Goal: Information Seeking & Learning: Learn about a topic

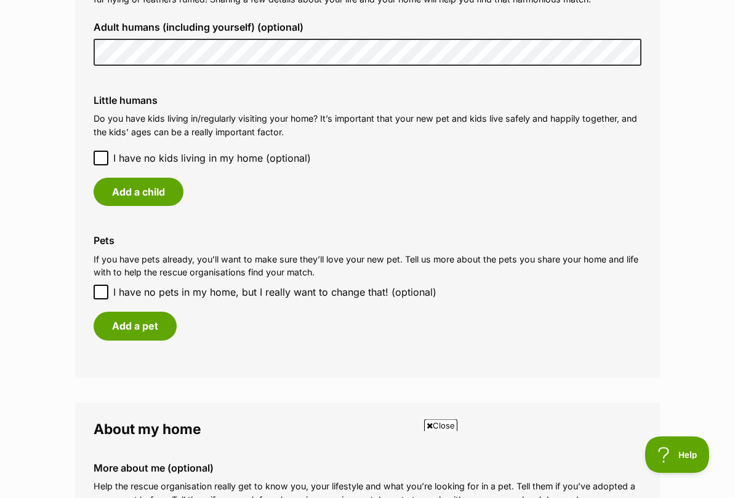
click at [165, 181] on button "Add a child" at bounding box center [139, 192] width 90 height 28
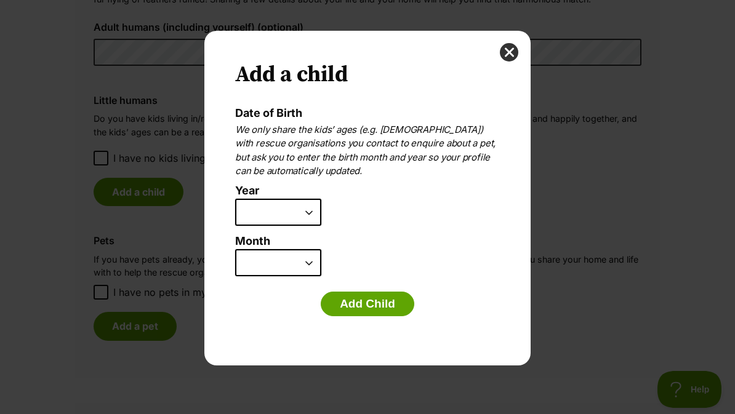
click at [301, 210] on select "2025 2024 2023 2022 2021 2020 2019 2018 2017 2016 2015 2014 2013 2012 2011 2010…" at bounding box center [278, 212] width 86 height 27
click at [300, 223] on select "2025 2024 2023 2022 2021 2020 2019 2018 2017 2016 2015 2014 2013 2012 2011 2010…" at bounding box center [278, 212] width 86 height 27
click at [309, 219] on select "2025 2024 2023 2022 2021 2020 2019 2018 2017 2016 2015 2014 2013 2012 2011 2010…" at bounding box center [278, 212] width 86 height 27
click at [311, 268] on select "January February March April May June July August September October November De…" at bounding box center [278, 262] width 86 height 27
click at [316, 220] on select "2025 2024 2023 2022 2021 2020 2019 2018 2017 2016 2015 2014 2013 2012 2011 2010…" at bounding box center [278, 212] width 86 height 27
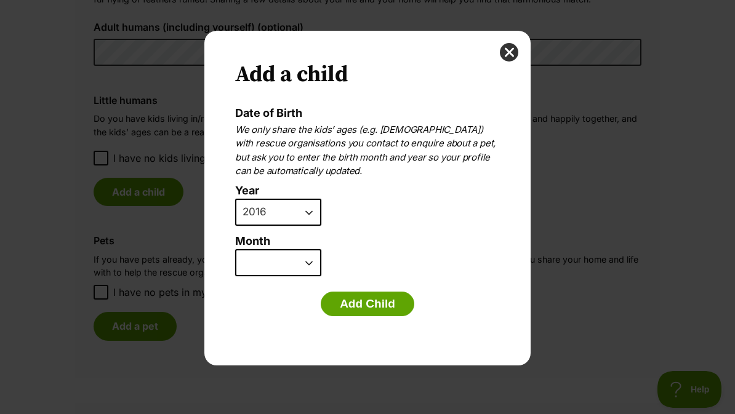
click at [307, 215] on select "2025 2024 2023 2022 2021 2020 2019 2018 2017 2016 2015 2014 2013 2012 2011 2010…" at bounding box center [278, 212] width 86 height 27
select select "2010"
click at [303, 250] on select "January February March April May June July August September October November De…" at bounding box center [278, 262] width 86 height 27
select select "3"
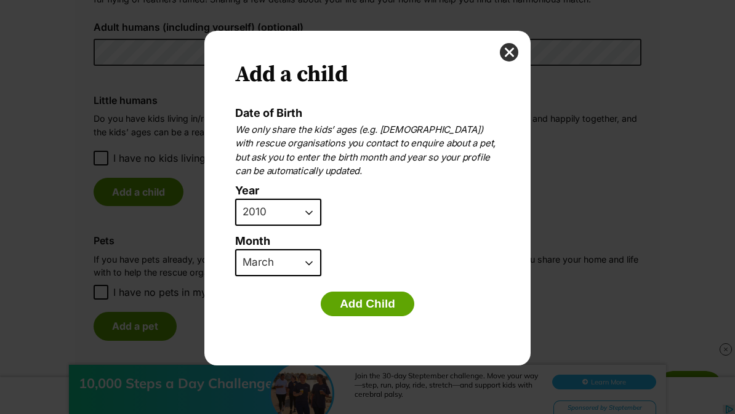
click at [368, 301] on button "Add Child" at bounding box center [368, 304] width 94 height 25
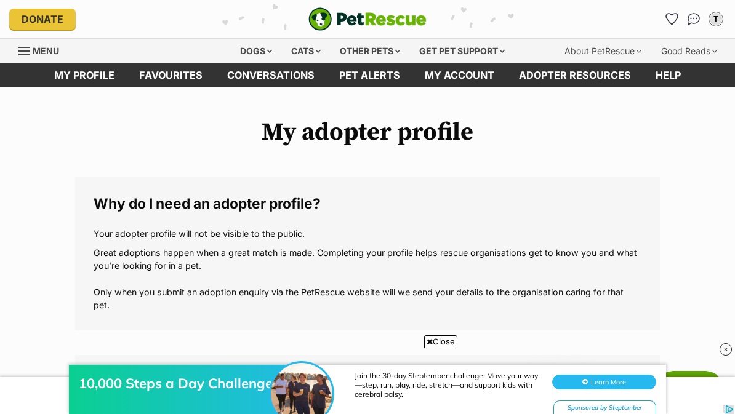
scroll to position [978, 0]
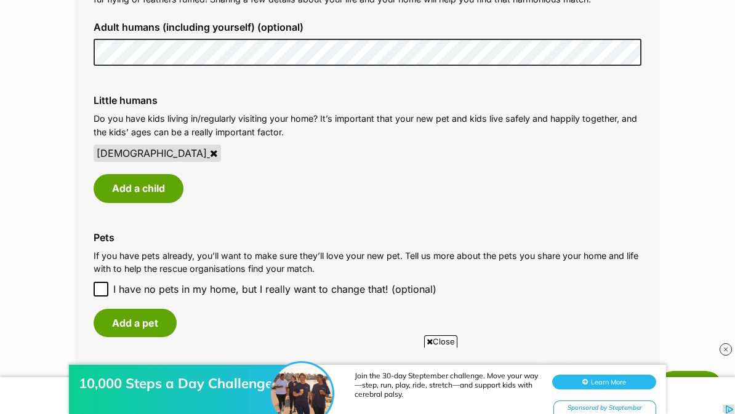
click at [171, 187] on button "Add a child" at bounding box center [139, 188] width 90 height 28
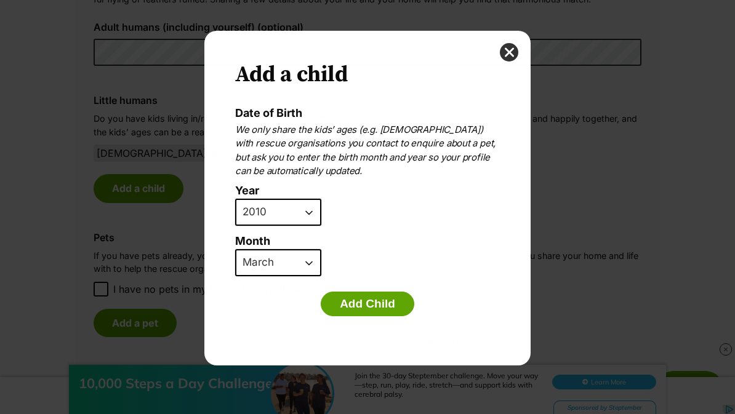
scroll to position [0, 0]
click at [305, 219] on select "2025 2024 2023 2022 2021 2020 2019 2018 2017 2016 2015 2014 2013 2012 2011 2010…" at bounding box center [278, 212] width 86 height 27
click at [352, 298] on button "Add Child" at bounding box center [368, 304] width 94 height 25
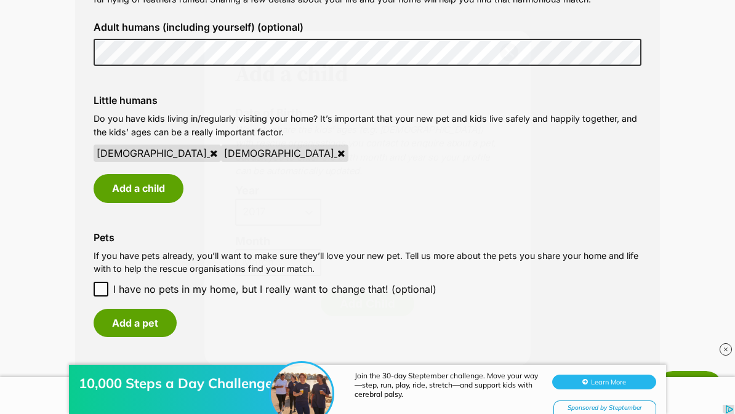
scroll to position [978, 0]
click at [164, 193] on button "Add a child" at bounding box center [139, 188] width 90 height 28
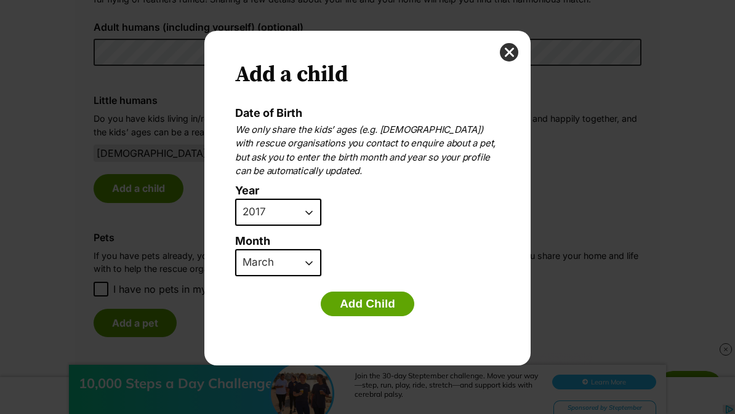
scroll to position [0, 0]
click at [300, 213] on select "2025 2024 2023 2022 2021 2020 2019 2018 2017 2016 2015 2014 2013 2012 2011 2010…" at bounding box center [278, 212] width 86 height 27
select select "2013"
click at [276, 268] on select "January February March April May June July August September October November De…" at bounding box center [278, 262] width 86 height 27
click at [297, 264] on select "January February March April May June July August September October November De…" at bounding box center [278, 262] width 86 height 27
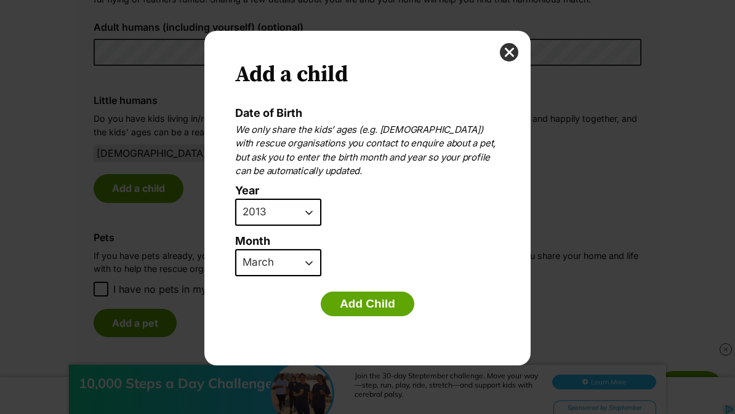
select select "1"
click at [362, 309] on button "Add Child" at bounding box center [368, 304] width 94 height 25
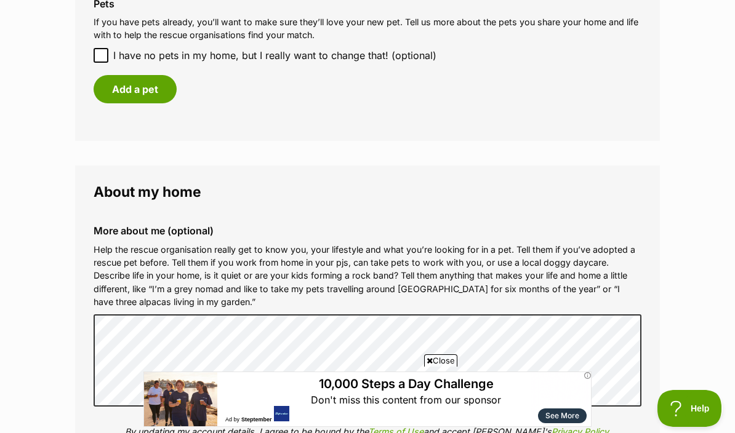
click at [115, 79] on button "Add a pet" at bounding box center [135, 89] width 83 height 28
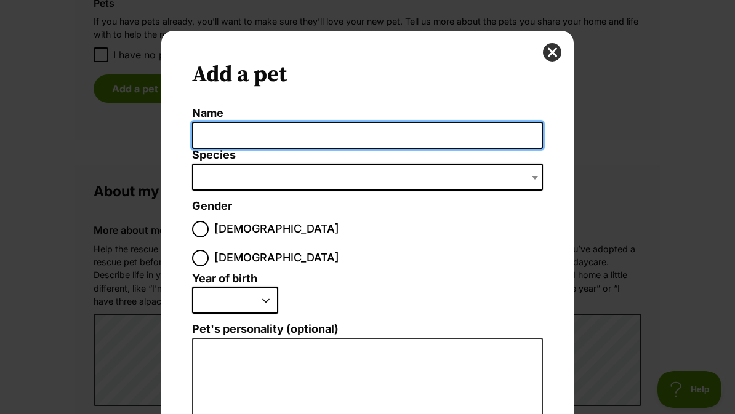
click at [504, 141] on input "Name" at bounding box center [367, 136] width 351 height 28
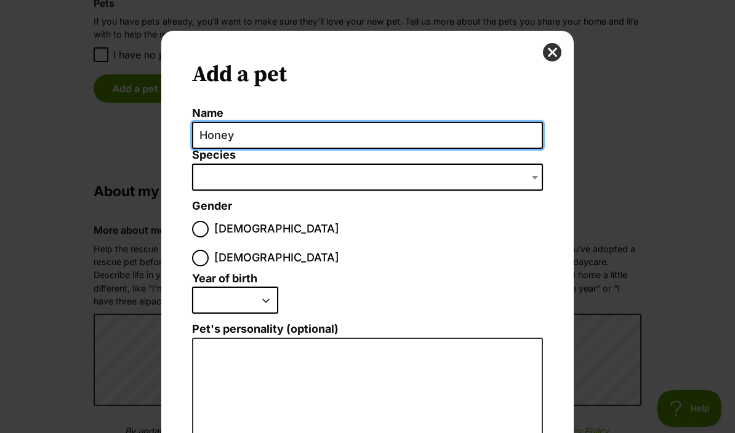
type input "Honey"
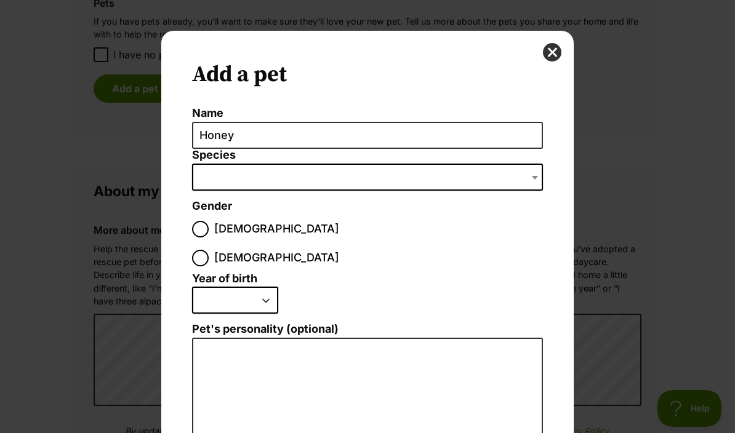
click at [205, 181] on span "Dialog Window - Close (Press escape to close)" at bounding box center [367, 177] width 351 height 27
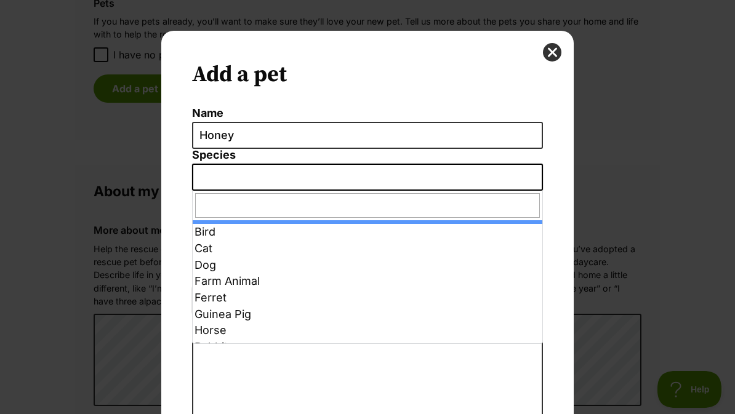
click at [197, 178] on span "Dialog Window - Close (Press escape to close)" at bounding box center [367, 177] width 351 height 27
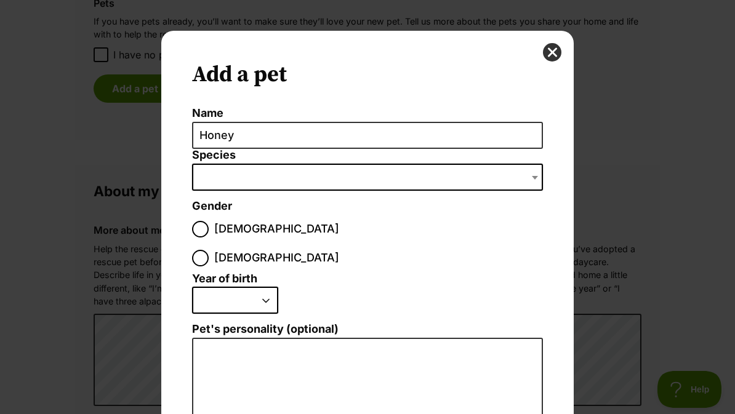
click at [197, 185] on span "Dialog Window - Close (Press escape to close)" at bounding box center [367, 177] width 351 height 27
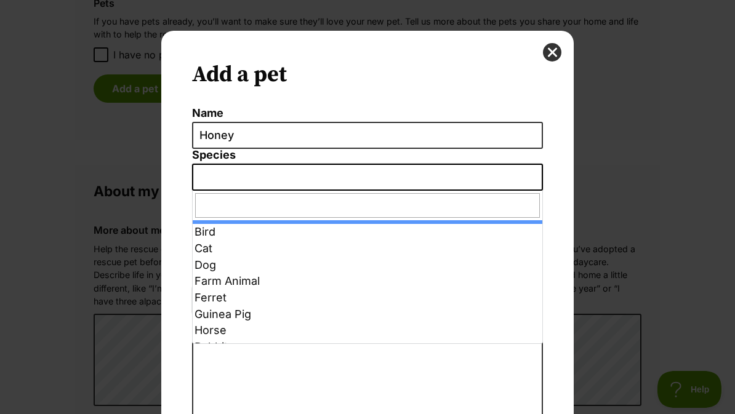
select select "2"
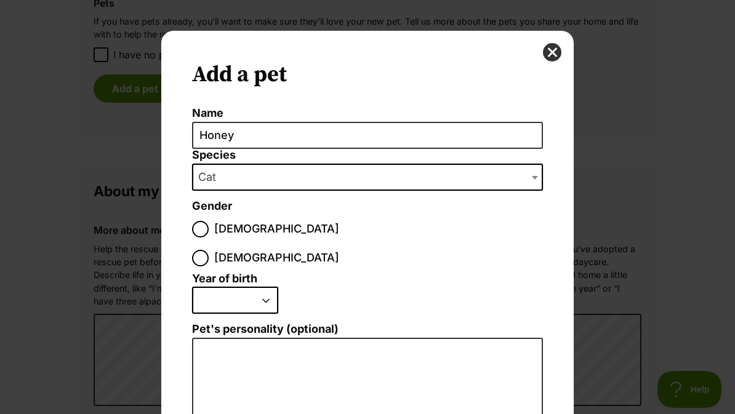
click at [209, 250] on input "Female" at bounding box center [200, 258] width 17 height 17
radio input "true"
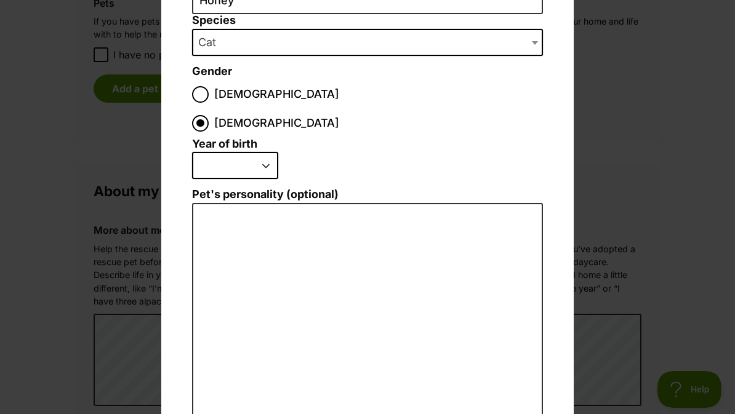
scroll to position [139, 0]
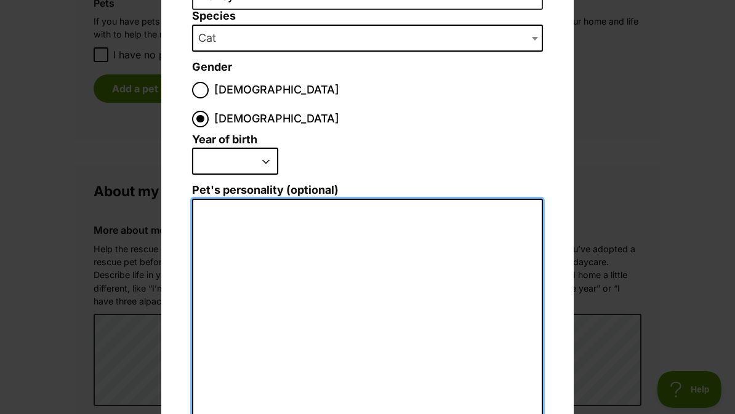
click at [330, 207] on textarea "Pet's personality (optional)" at bounding box center [367, 333] width 351 height 269
click at [216, 199] on textarea "Grumpy" at bounding box center [367, 333] width 351 height 269
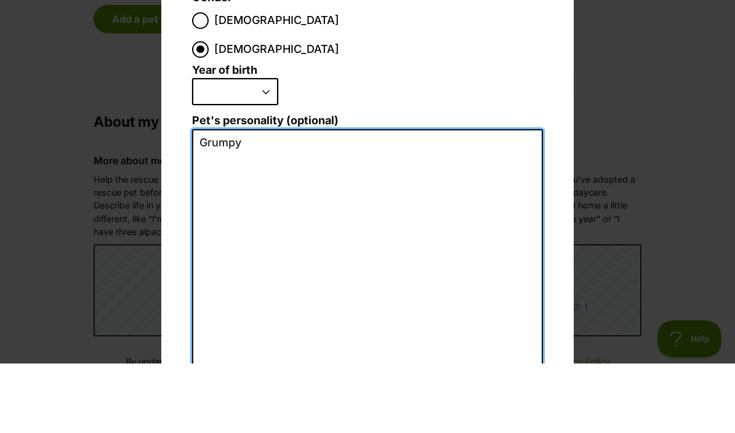
click at [218, 199] on textarea "Grumpy" at bounding box center [367, 333] width 351 height 269
click at [213, 199] on textarea "Grumpy" at bounding box center [367, 333] width 351 height 269
type textarea "I"
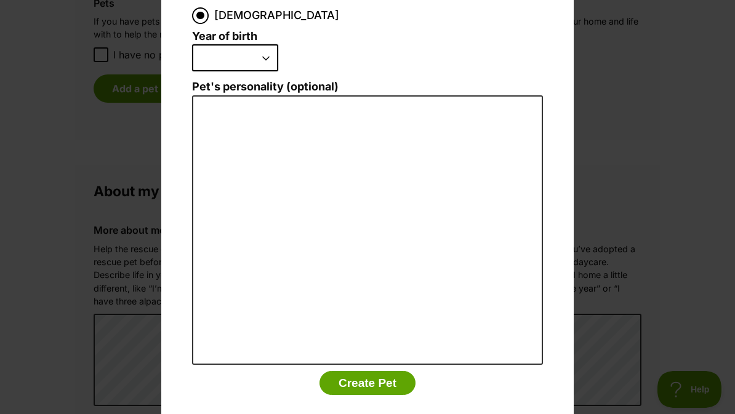
scroll to position [242, 0]
click at [393, 371] on button "Create Pet" at bounding box center [367, 383] width 96 height 25
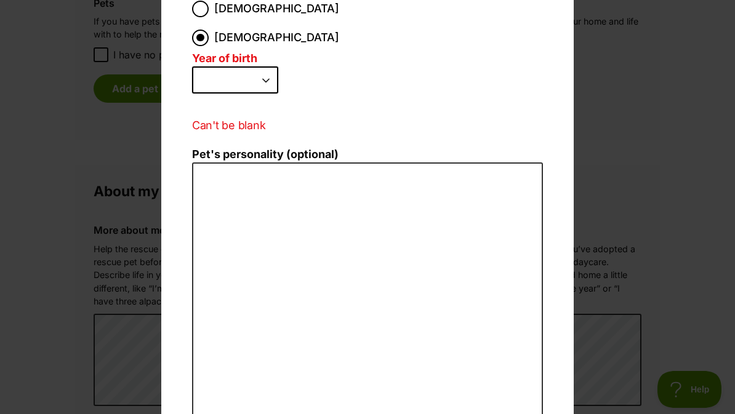
scroll to position [219, 0]
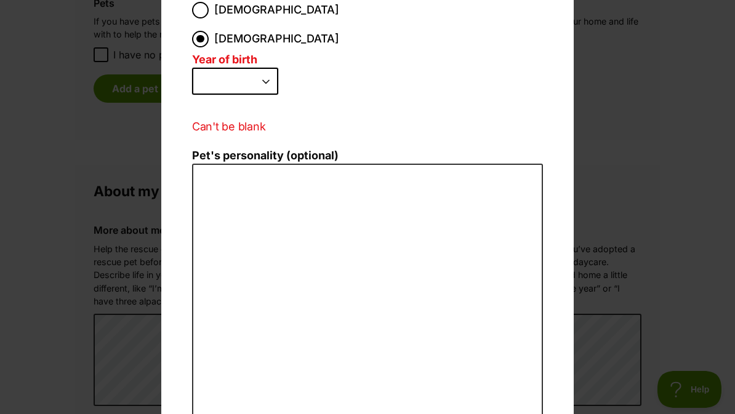
click at [261, 68] on select "2025 2024 2023 2022 2021 2020 2019 2018 2017 2016 2015 2014 2013 2012 2011 2010…" at bounding box center [235, 81] width 86 height 27
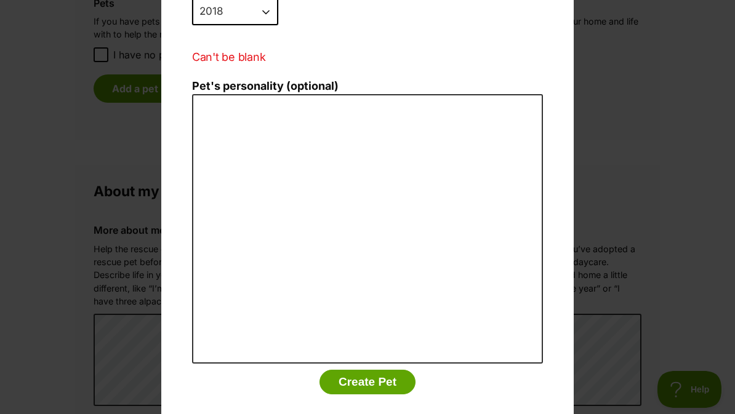
scroll to position [288, 0]
click at [378, 370] on button "Create Pet" at bounding box center [367, 382] width 96 height 25
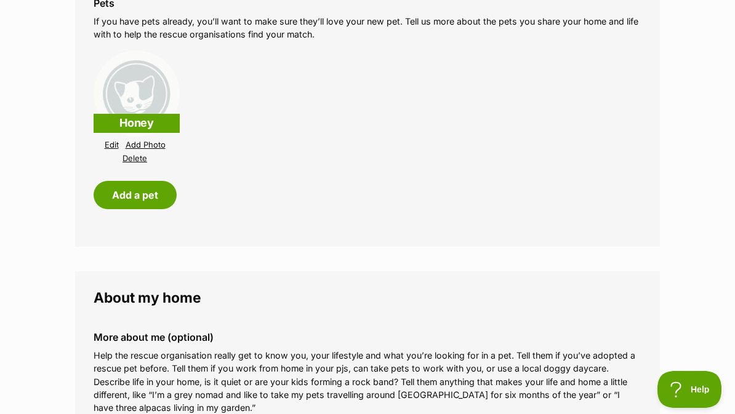
scroll to position [1212, 0]
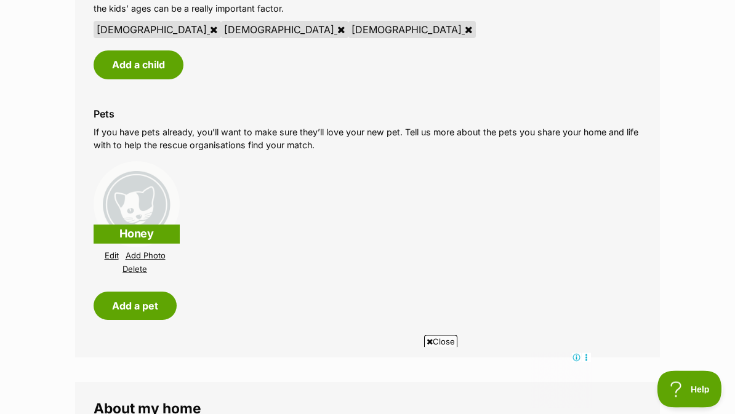
click at [163, 300] on button "Add a pet" at bounding box center [135, 306] width 83 height 28
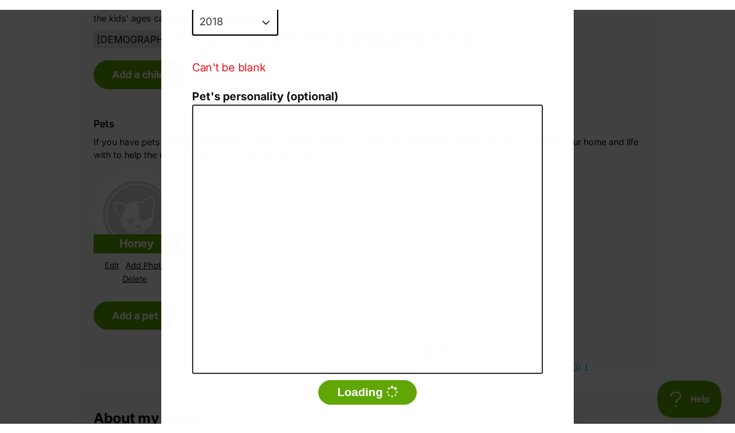
scroll to position [0, 0]
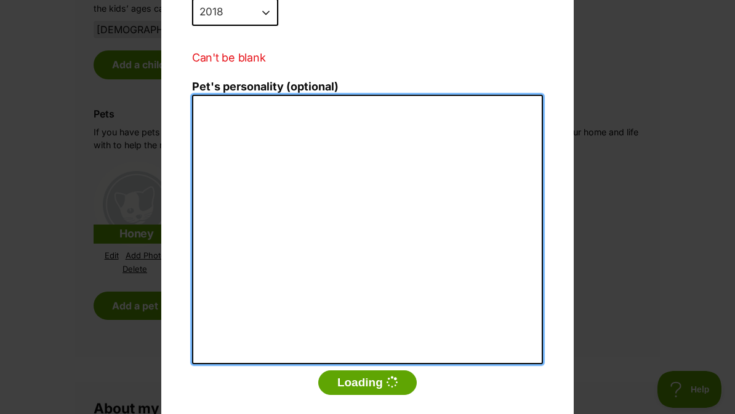
click at [293, 168] on textarea "Pet's personality (optional)" at bounding box center [367, 229] width 351 height 269
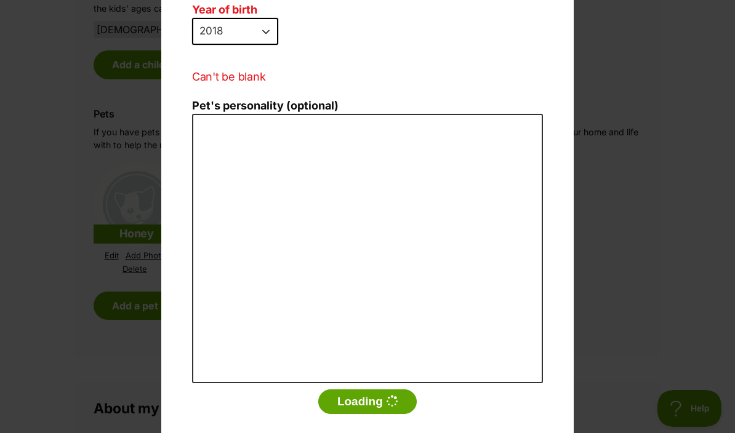
click at [253, 18] on select "2025 2024 2023 2022 2021 2020 2019 2018 2017 2016 2015 2014 2013 2012 2011 2010…" at bounding box center [235, 31] width 86 height 27
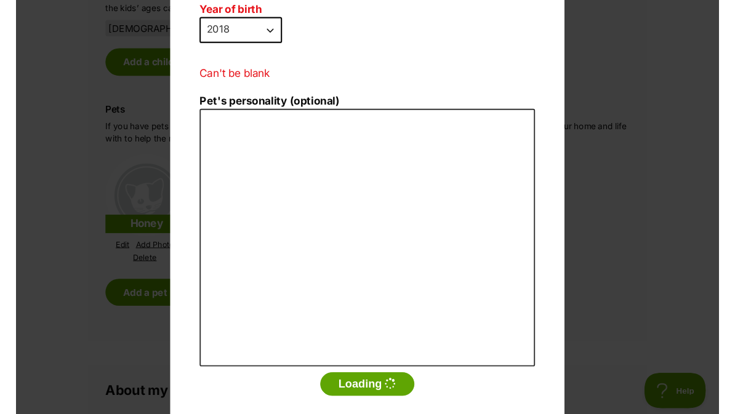
scroll to position [258, 0]
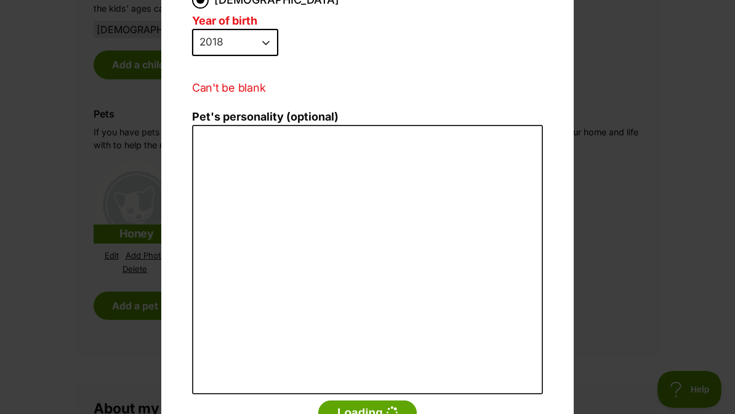
select select "2010"
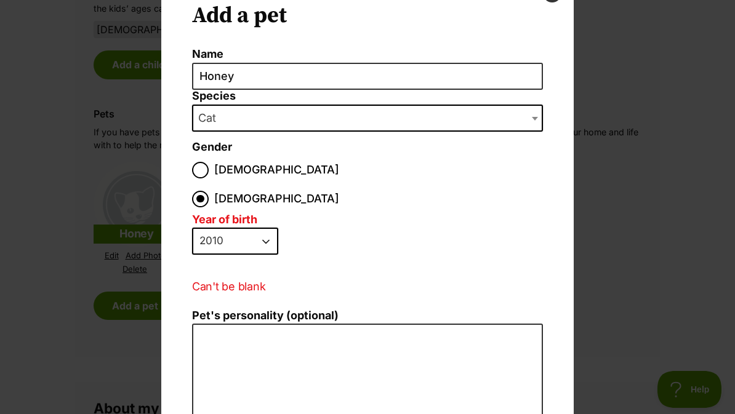
scroll to position [58, 0]
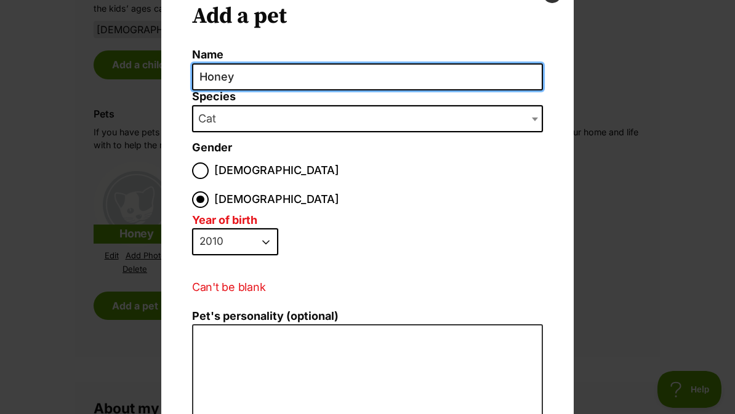
click at [503, 82] on input "Honey" at bounding box center [367, 77] width 351 height 28
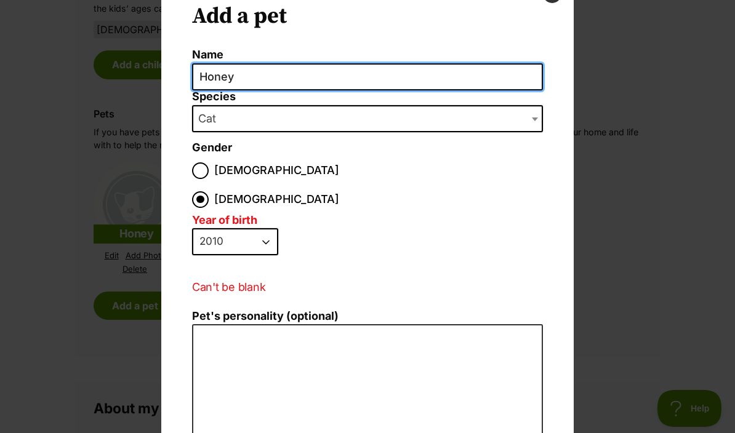
click at [229, 77] on input "Honey" at bounding box center [367, 77] width 351 height 28
click at [230, 75] on input "Honey" at bounding box center [367, 77] width 351 height 28
type input "Lulu"
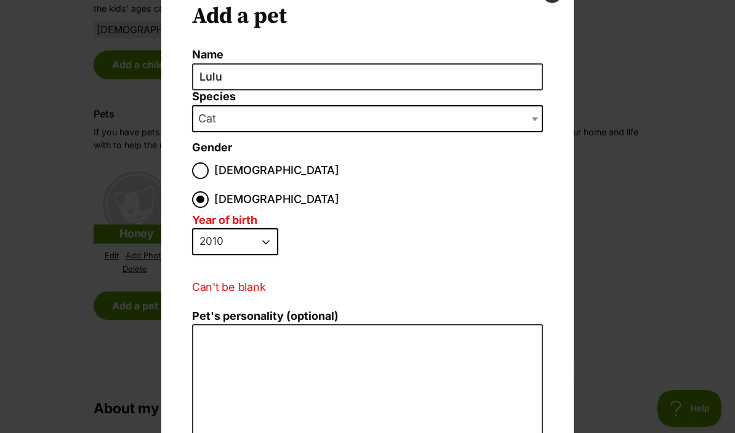
click at [487, 130] on span "Cat" at bounding box center [367, 118] width 351 height 27
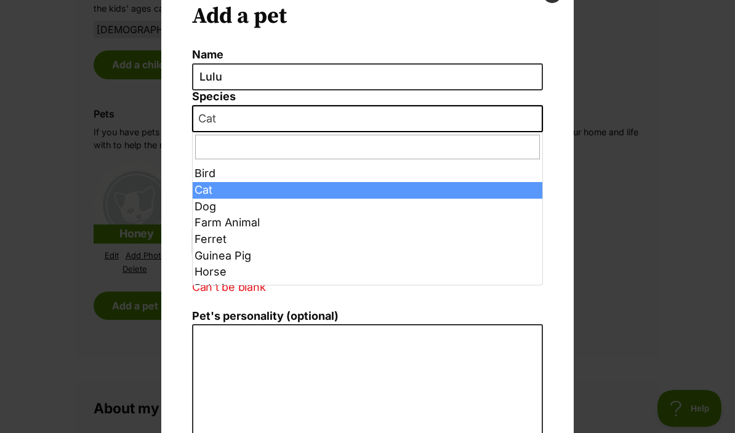
click at [490, 123] on span "Cat" at bounding box center [367, 118] width 351 height 27
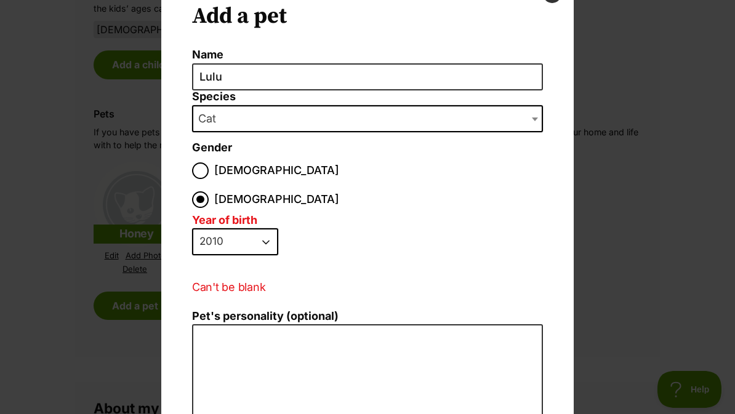
click at [493, 122] on span "Cat" at bounding box center [367, 118] width 351 height 27
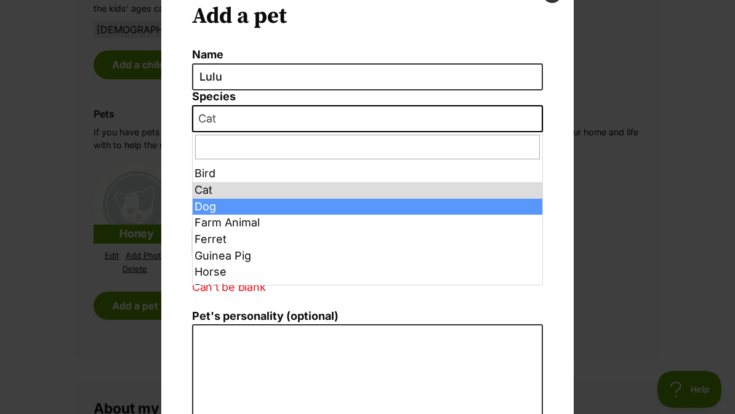
select select "1"
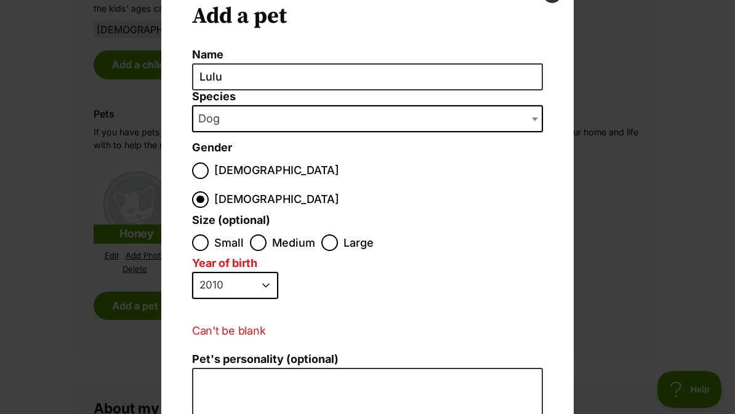
click at [197, 234] on input "Small" at bounding box center [200, 242] width 17 height 17
radio input "true"
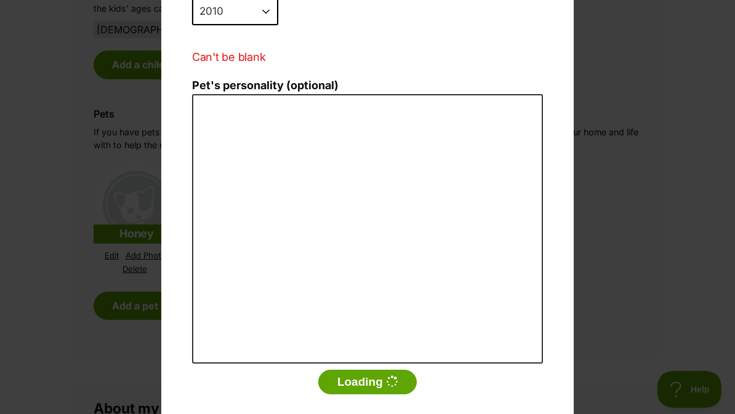
scroll to position [331, 0]
click at [401, 371] on button "Loading" at bounding box center [367, 383] width 98 height 25
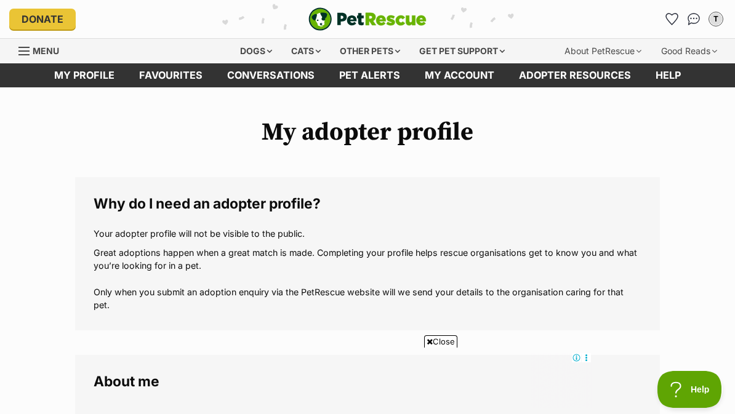
scroll to position [1101, 0]
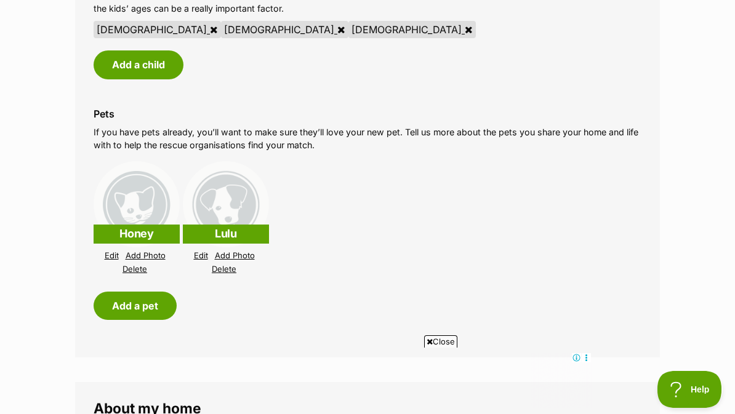
click at [149, 298] on button "Add a pet" at bounding box center [135, 306] width 83 height 28
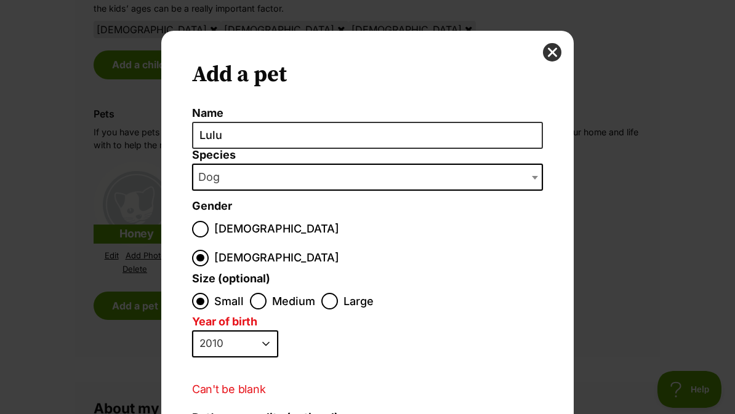
scroll to position [0, 0]
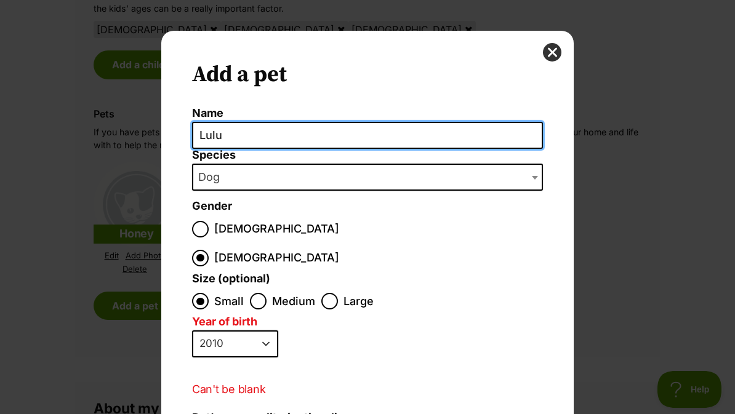
click at [481, 127] on input "Lulu" at bounding box center [367, 136] width 351 height 28
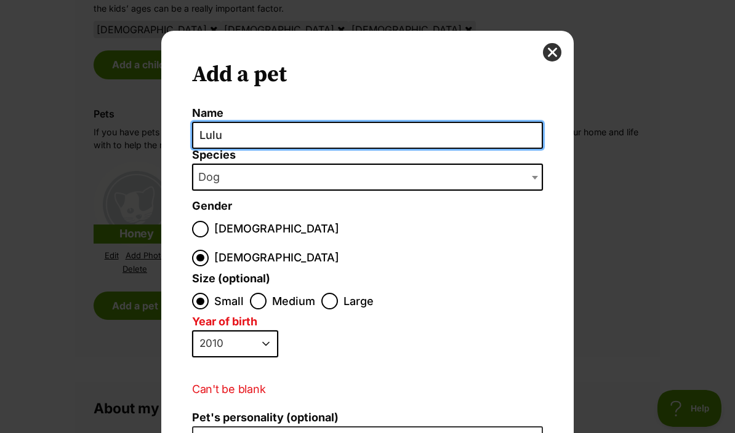
click at [219, 133] on input "Lulu" at bounding box center [367, 136] width 351 height 28
click at [217, 134] on input "Lulu" at bounding box center [367, 136] width 351 height 28
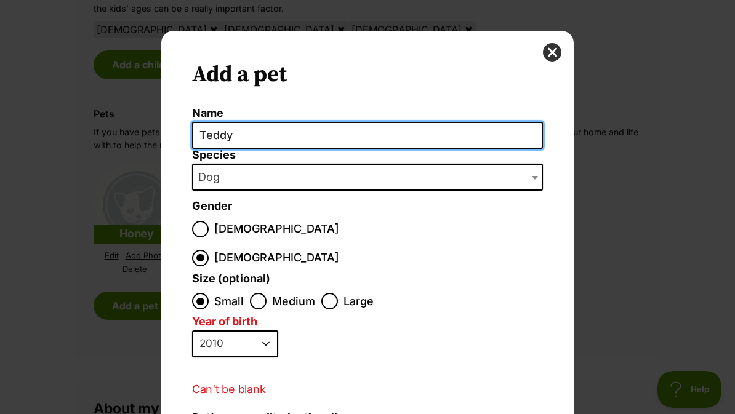
type input "Teddy"
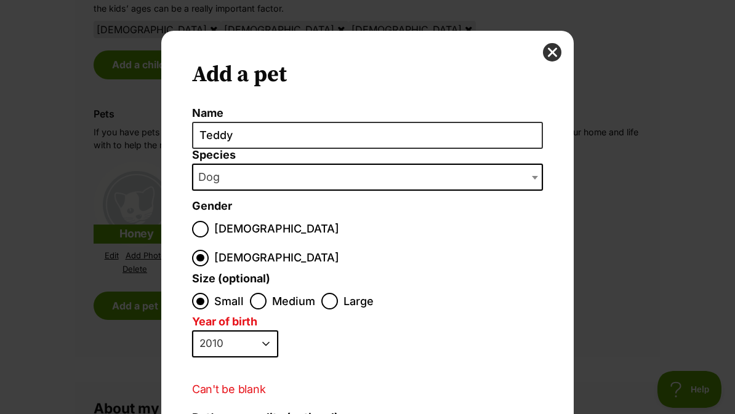
click at [263, 330] on select "2025 2024 2023 2022 2021 2020 2019 2018 2017 2016 2015 2014 2013 2012 2011 2010…" at bounding box center [235, 343] width 86 height 27
select select "2022"
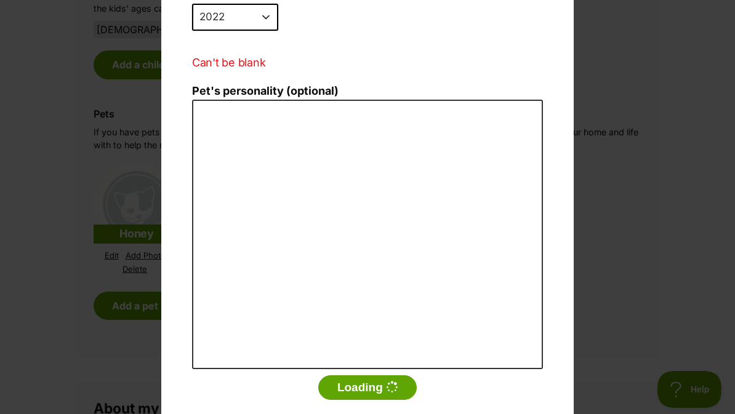
scroll to position [331, 0]
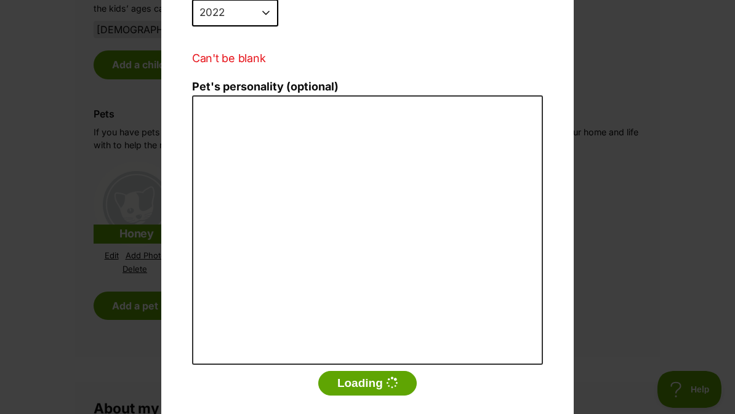
click at [402, 371] on button "Loading" at bounding box center [367, 383] width 98 height 25
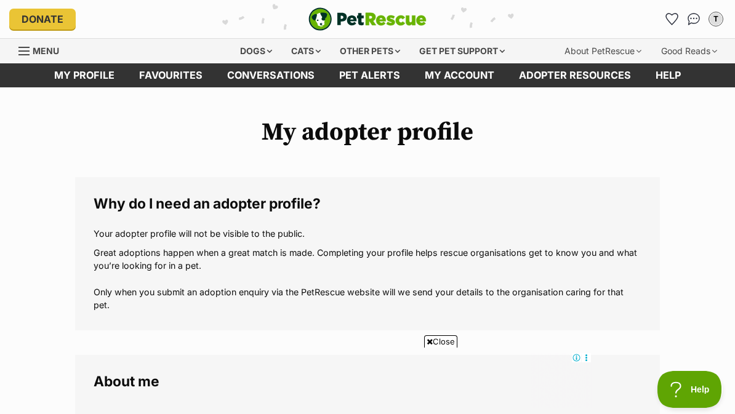
scroll to position [1101, 0]
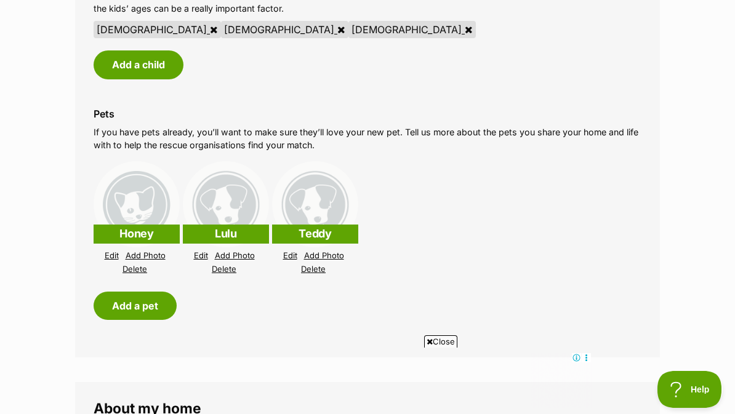
click at [161, 297] on button "Add a pet" at bounding box center [135, 306] width 83 height 28
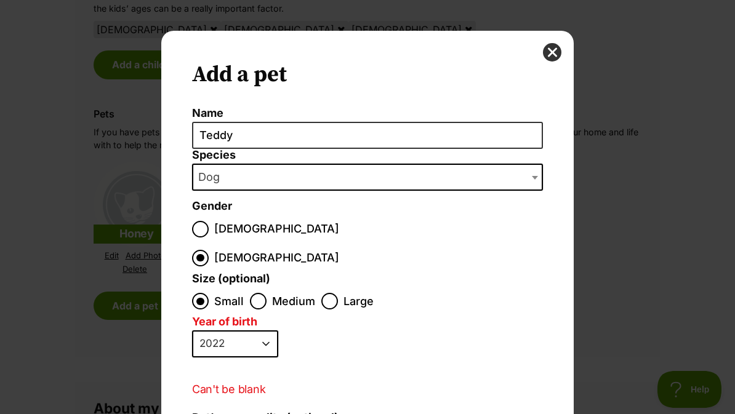
scroll to position [0, 0]
click at [559, 50] on button "close" at bounding box center [552, 52] width 18 height 18
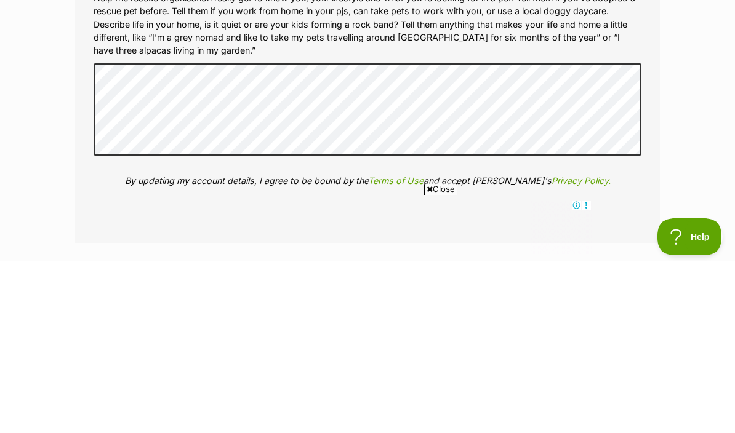
scroll to position [1569, 0]
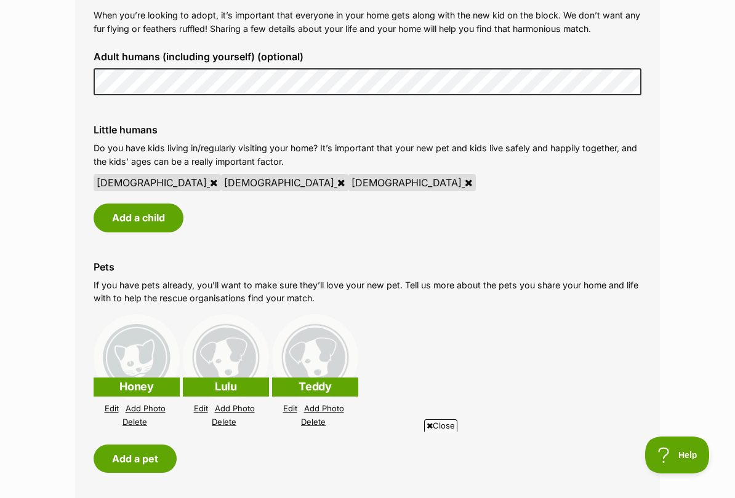
scroll to position [0, 0]
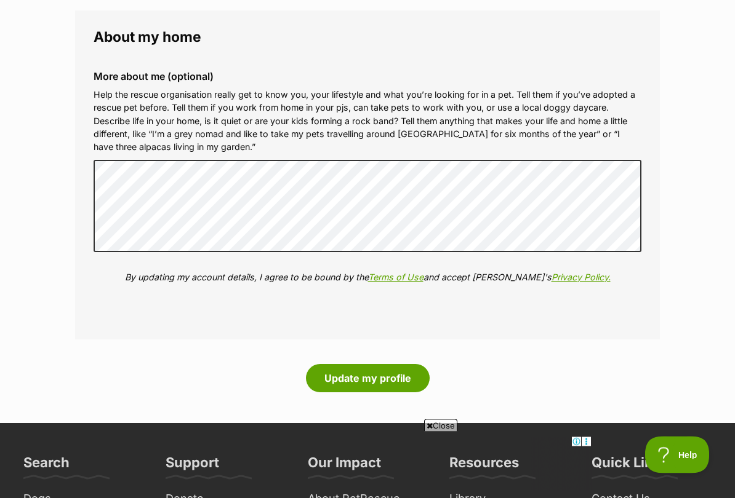
click at [413, 372] on button "Update my profile" at bounding box center [368, 379] width 124 height 28
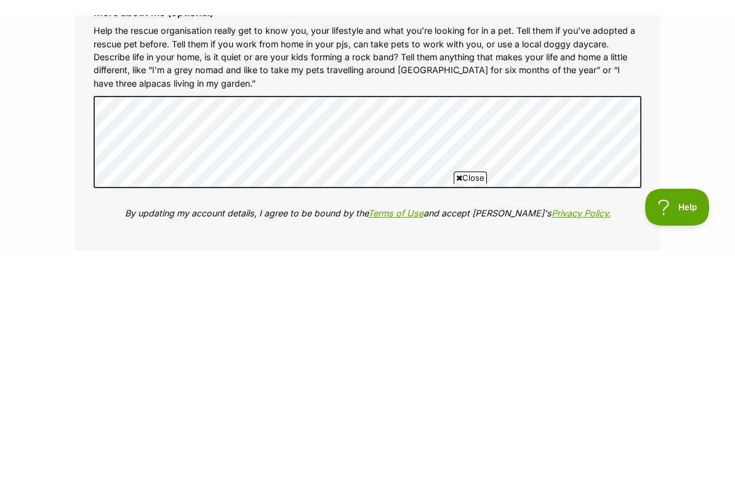
scroll to position [1613, 0]
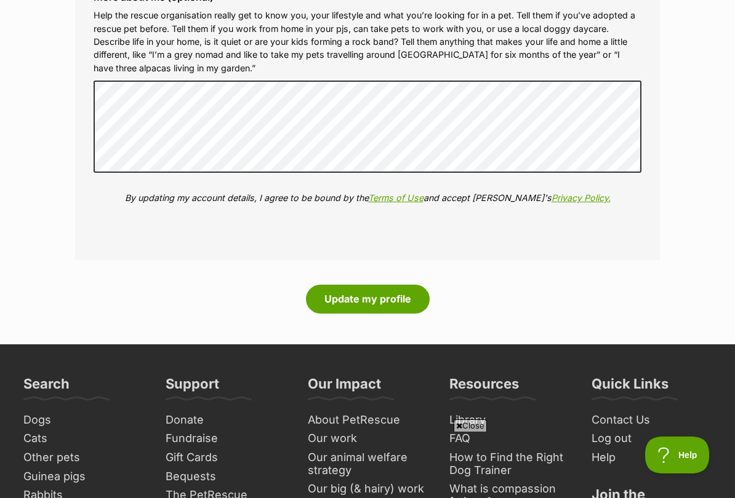
click at [405, 291] on button "Update my profile" at bounding box center [368, 299] width 124 height 28
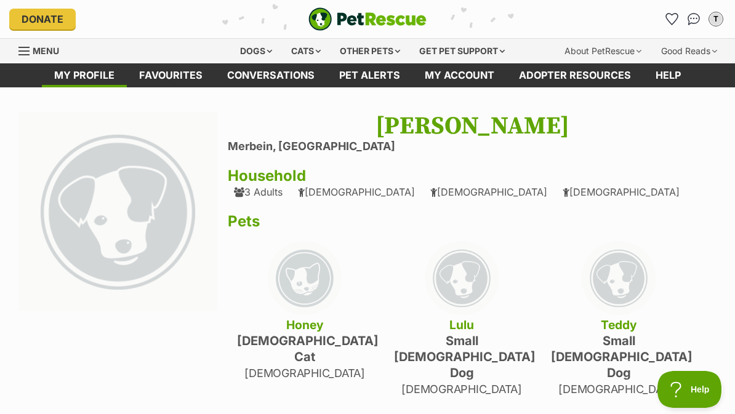
click at [306, 52] on div "Cats" at bounding box center [305, 51] width 47 height 25
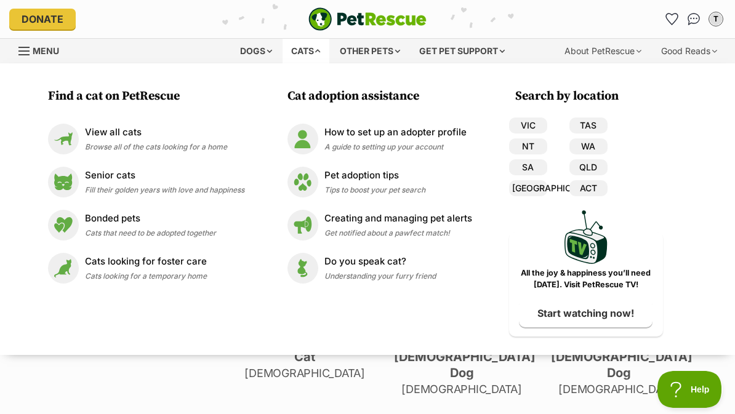
click at [217, 146] on span "Browse all of the cats looking for a home" at bounding box center [156, 146] width 142 height 9
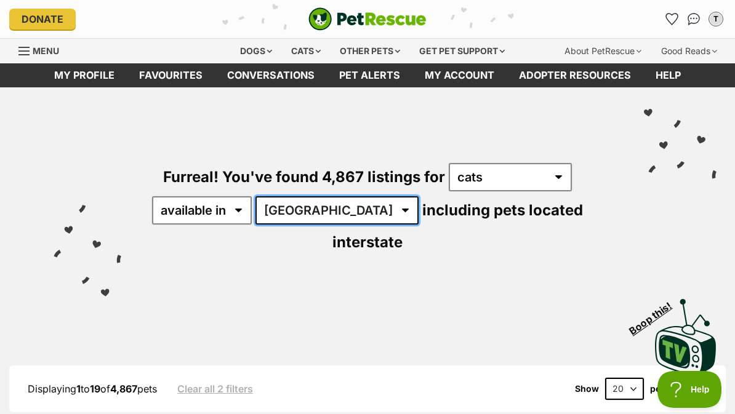
click at [321, 216] on select "Australia ACT NSW NT QLD SA TAS VIC WA" at bounding box center [336, 210] width 163 height 28
click at [316, 210] on select "Australia ACT NSW NT QLD SA TAS VIC WA" at bounding box center [336, 210] width 163 height 28
select select "VIC"
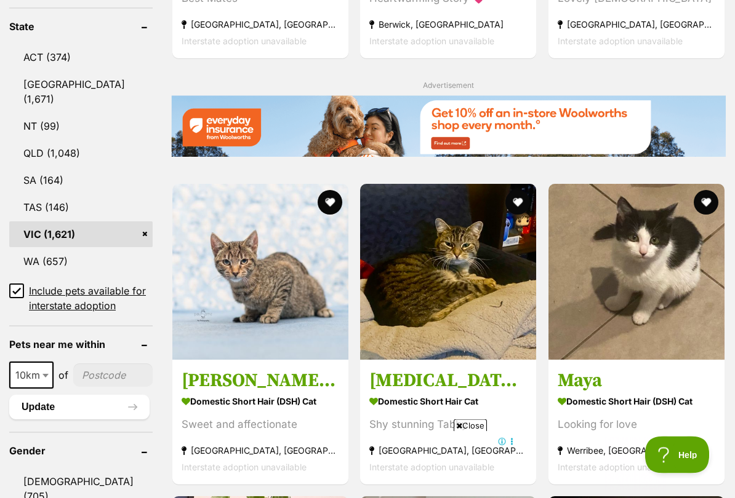
scroll to position [678, 0]
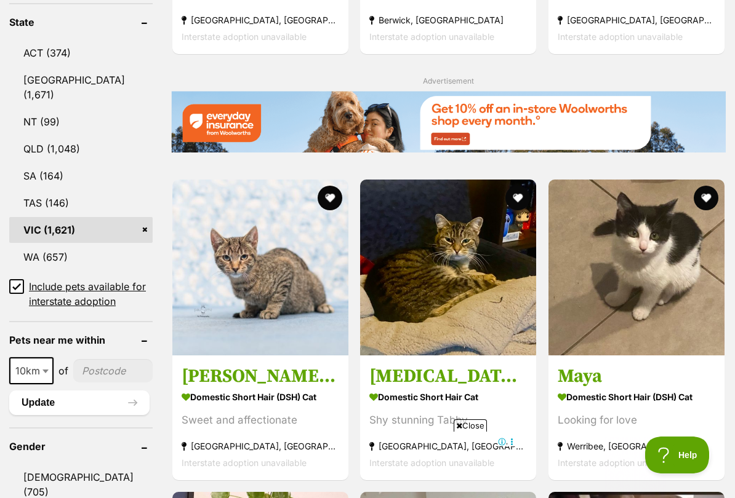
click at [98, 359] on input"] "postcode" at bounding box center [112, 370] width 79 height 23
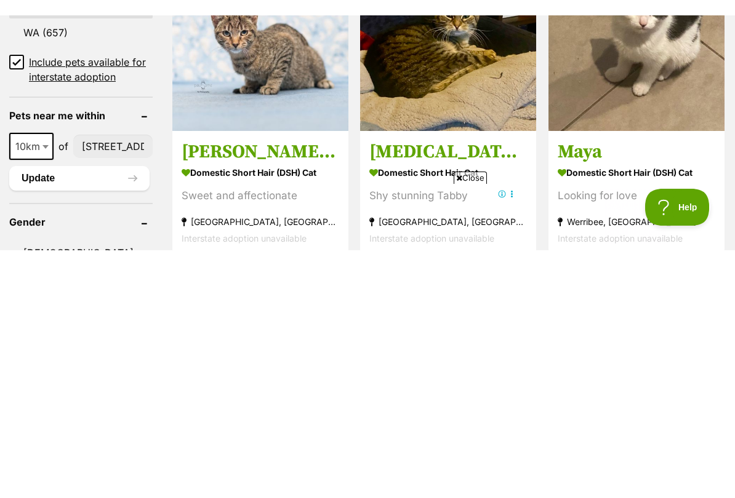
scroll to position [919, 0]
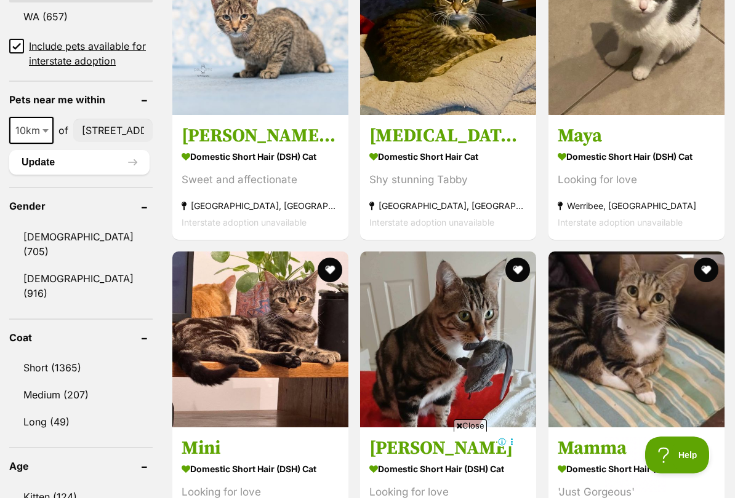
type input"] "198 third street Merbein"
click at [35, 157] on button "Update" at bounding box center [79, 162] width 140 height 25
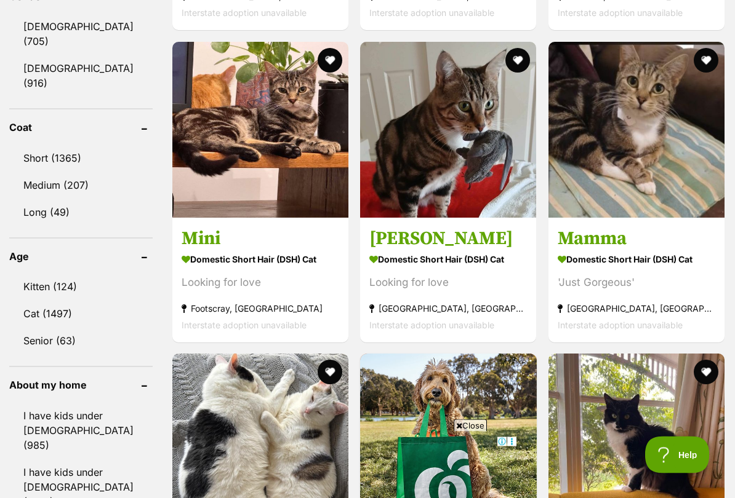
scroll to position [1180, 0]
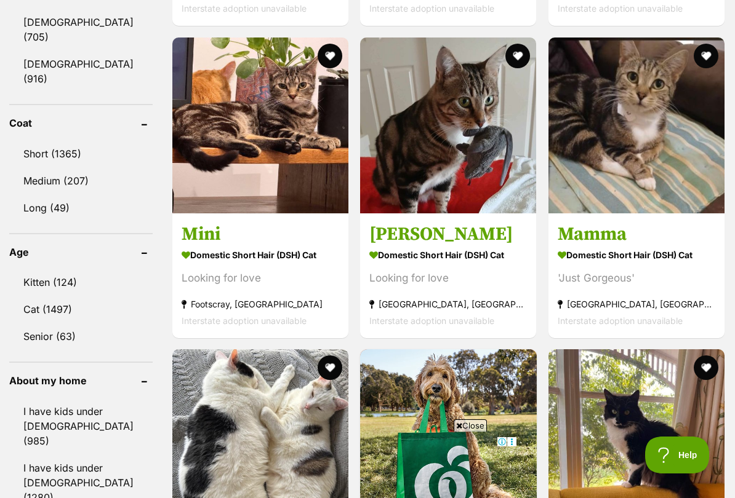
click at [102, 269] on link "Kitten (124)" at bounding box center [80, 282] width 143 height 26
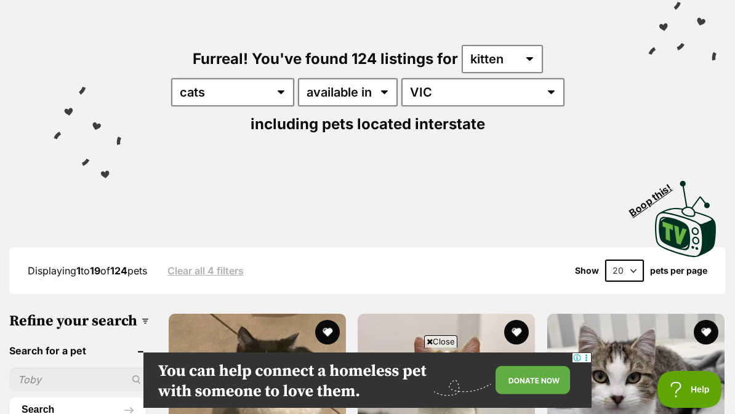
click at [627, 272] on select "20 40 60" at bounding box center [624, 271] width 39 height 22
select select "40"
